Goal: Navigation & Orientation: Find specific page/section

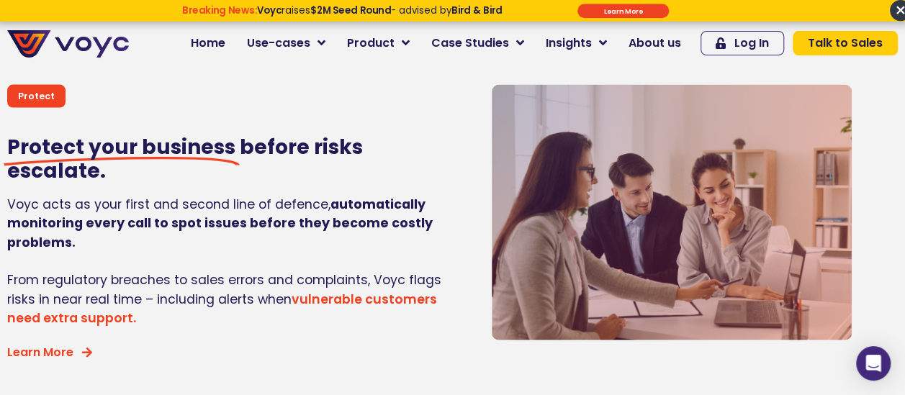
scroll to position [1406, 0]
click at [666, 42] on span "About us" at bounding box center [655, 43] width 53 height 17
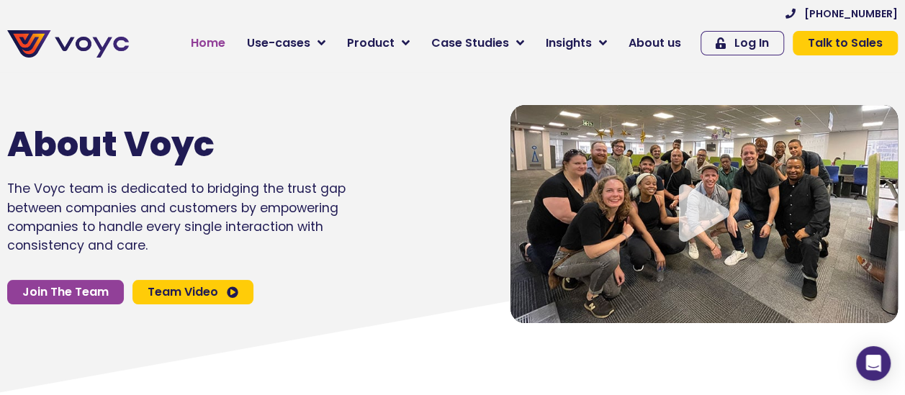
click at [225, 44] on span "Home" at bounding box center [208, 43] width 35 height 17
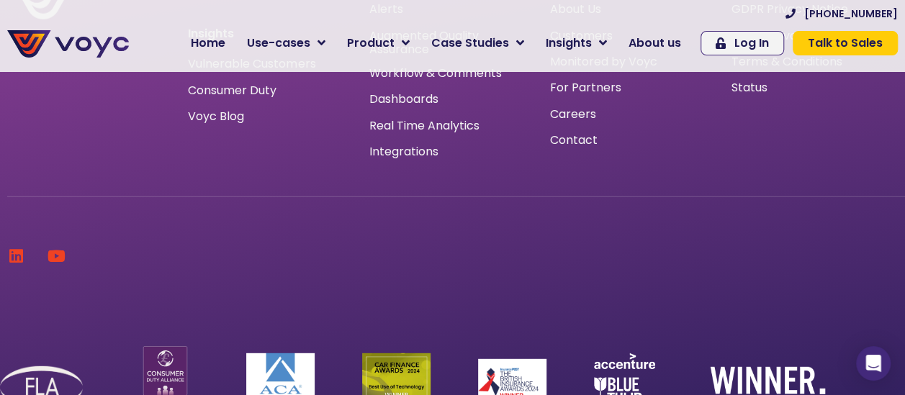
scroll to position [4396, 0]
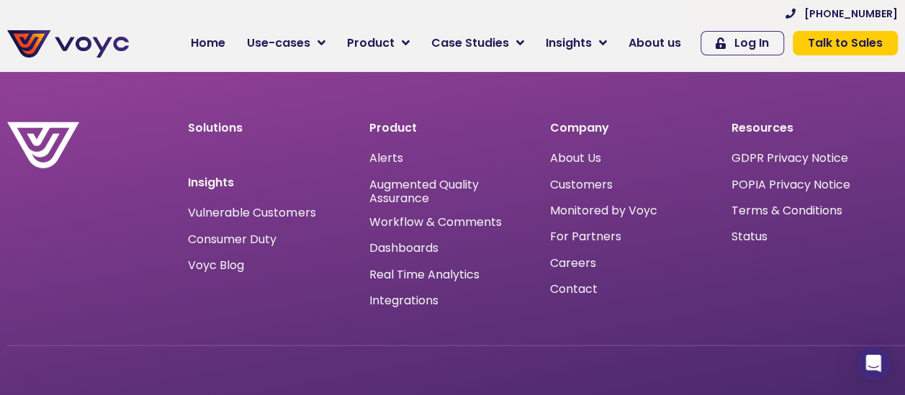
click at [58, 41] on img at bounding box center [68, 43] width 122 height 27
